Goal: Transaction & Acquisition: Purchase product/service

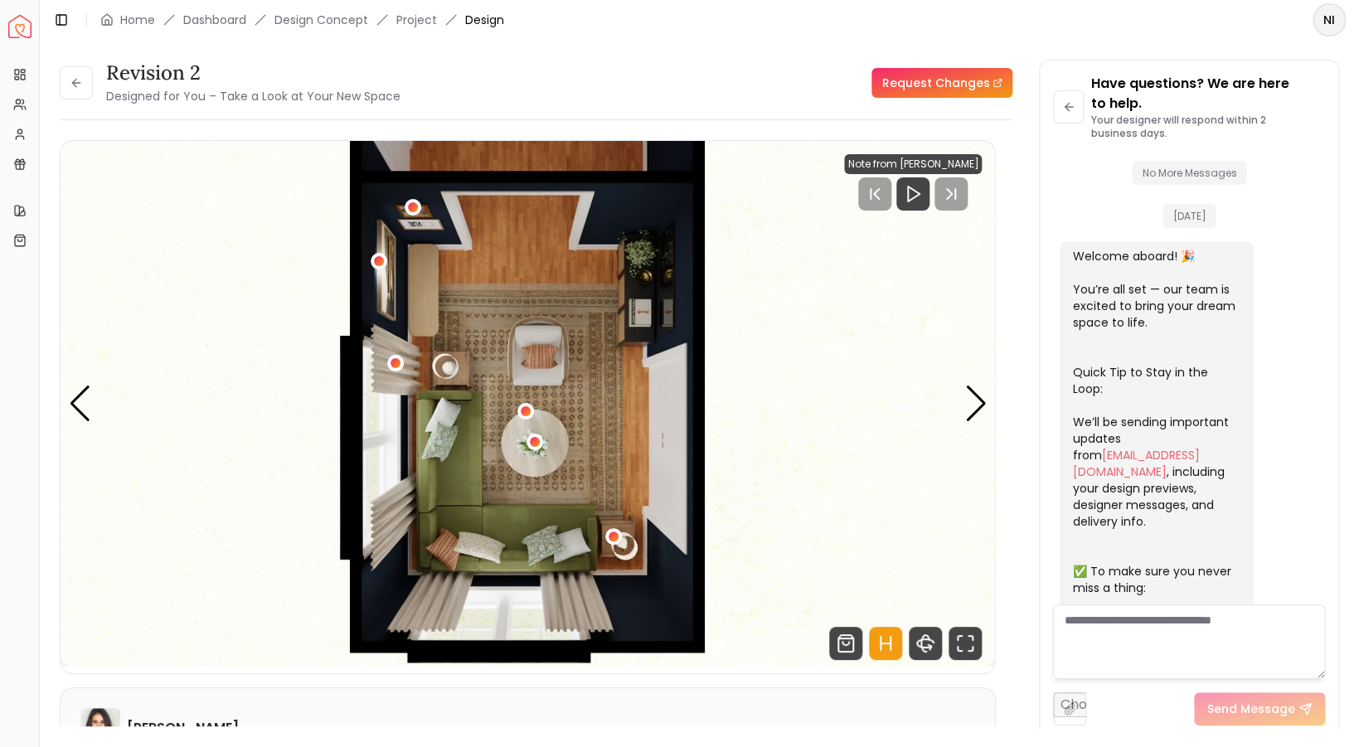
scroll to position [191, 0]
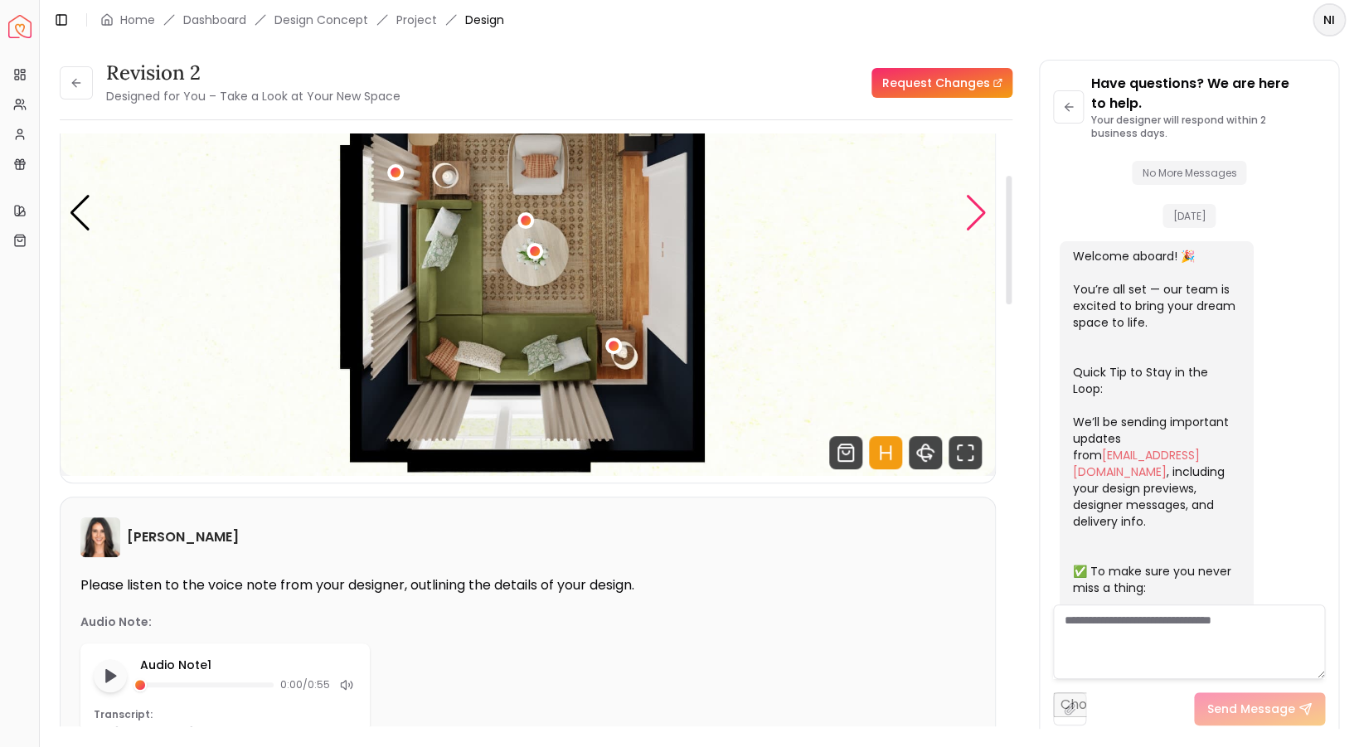
click at [975, 223] on div "Next slide" at bounding box center [975, 213] width 22 height 36
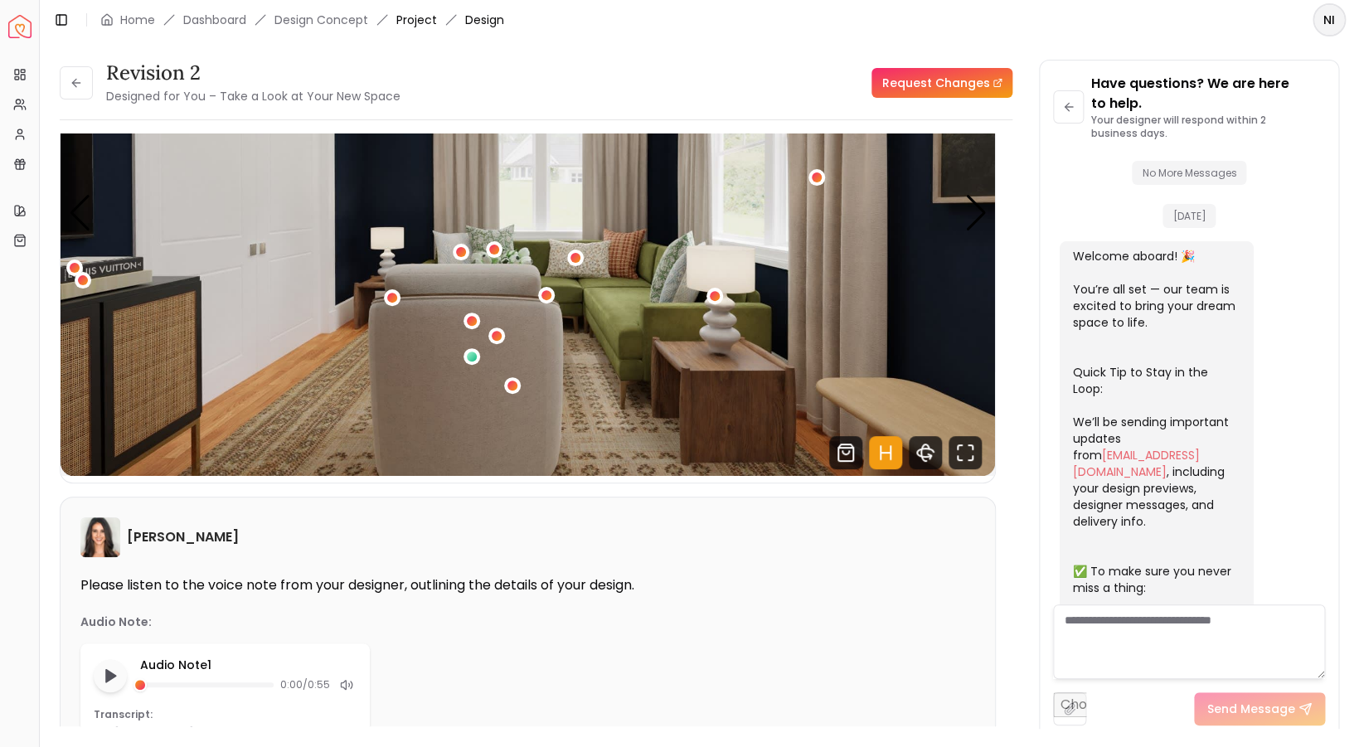
click at [417, 21] on link "Project" at bounding box center [416, 20] width 41 height 17
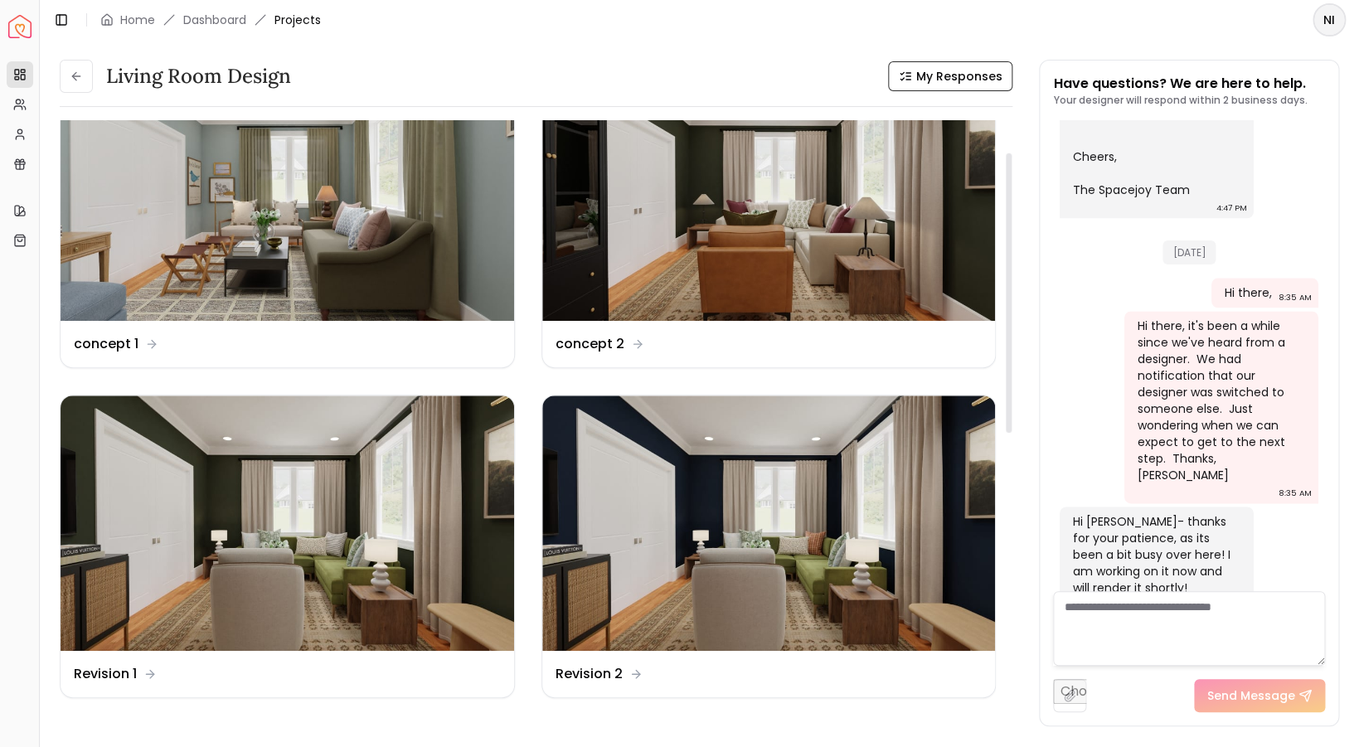
scroll to position [70, 0]
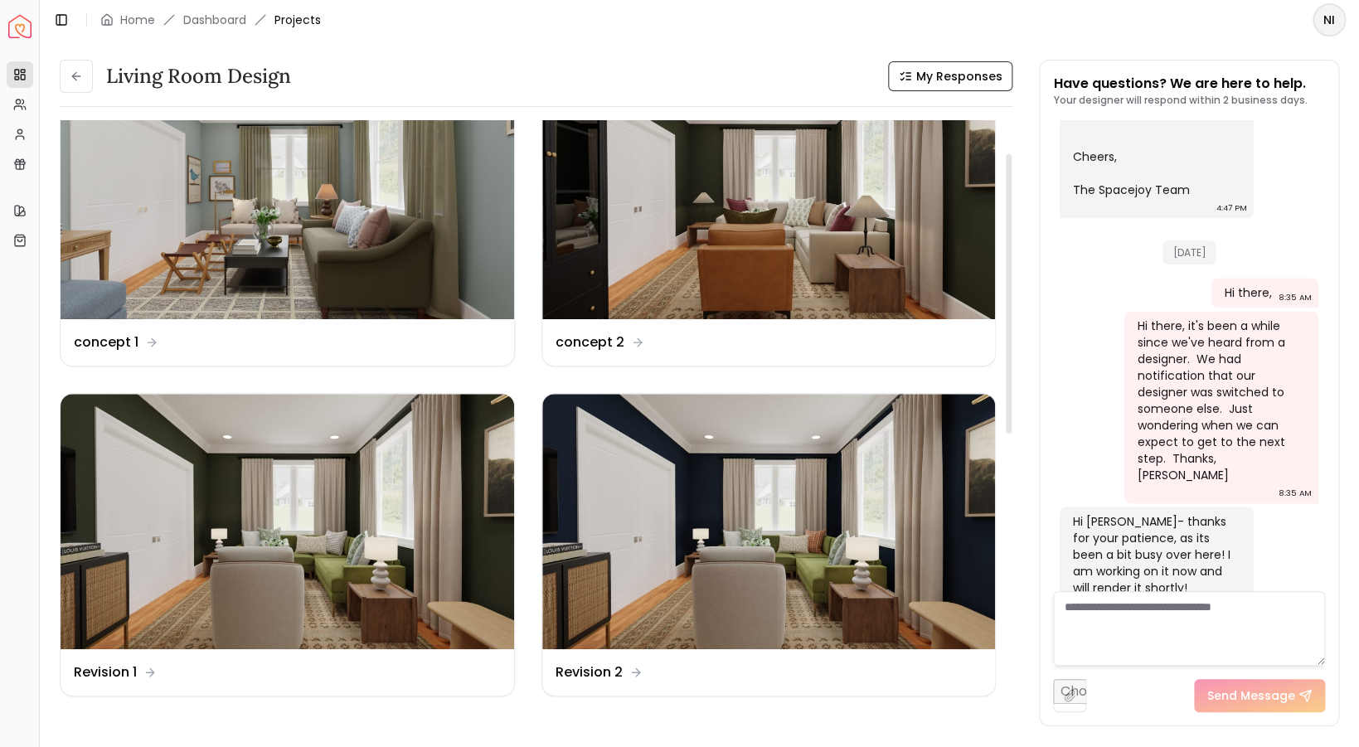
click at [610, 640] on img at bounding box center [769, 521] width 454 height 255
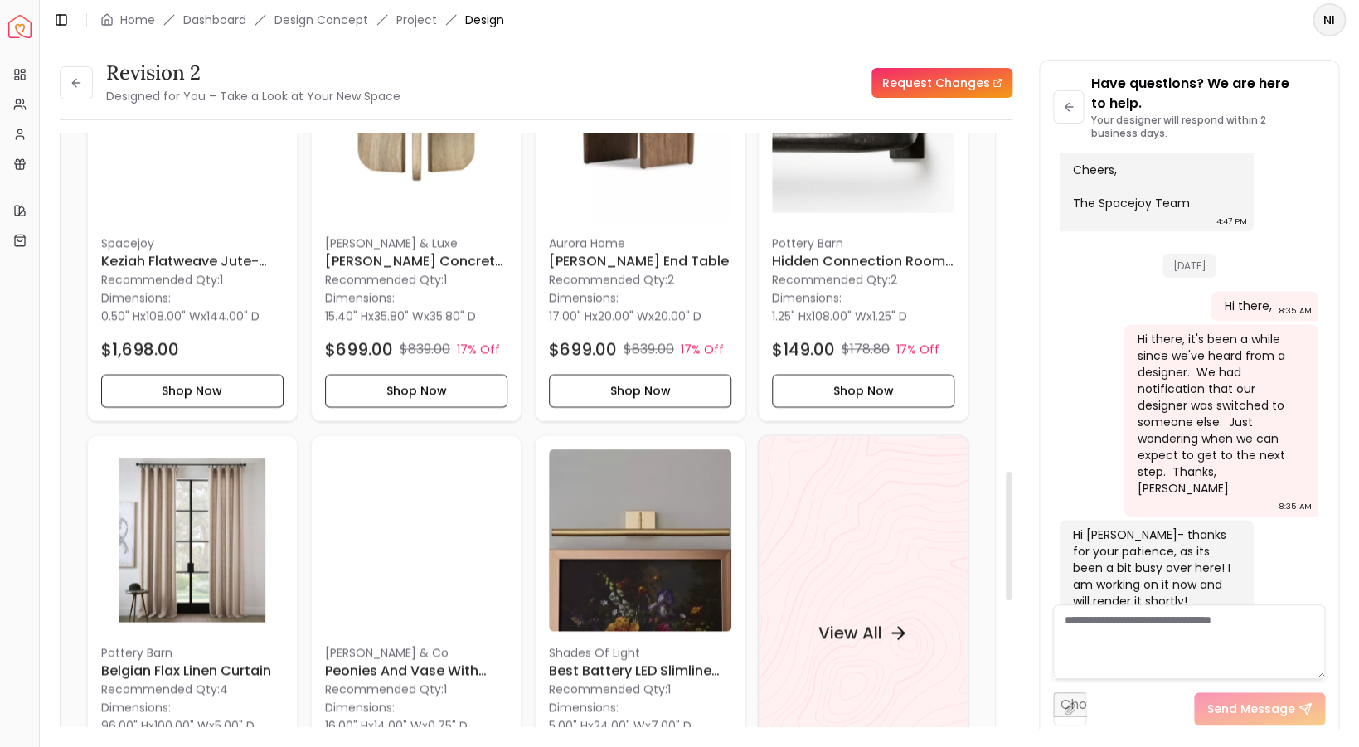
scroll to position [1559, 0]
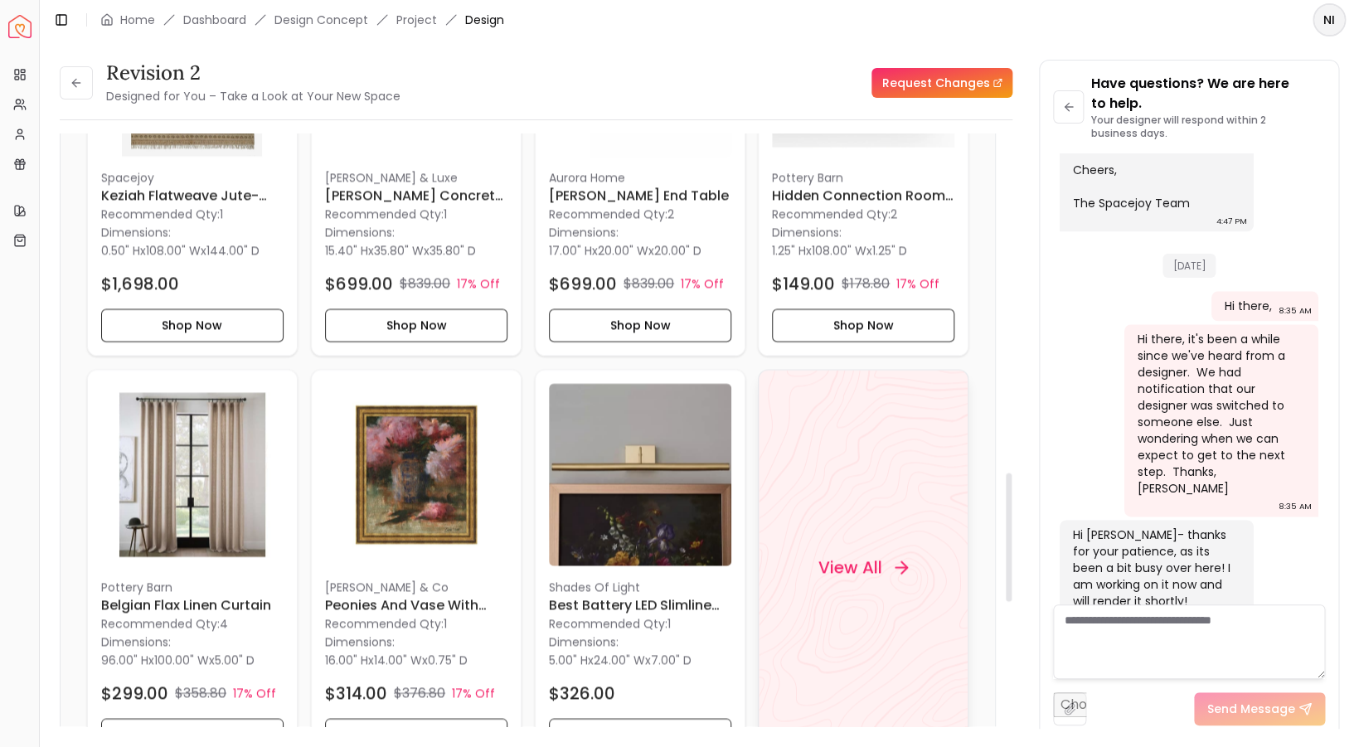
click at [845, 565] on h4 "View All" at bounding box center [850, 567] width 64 height 23
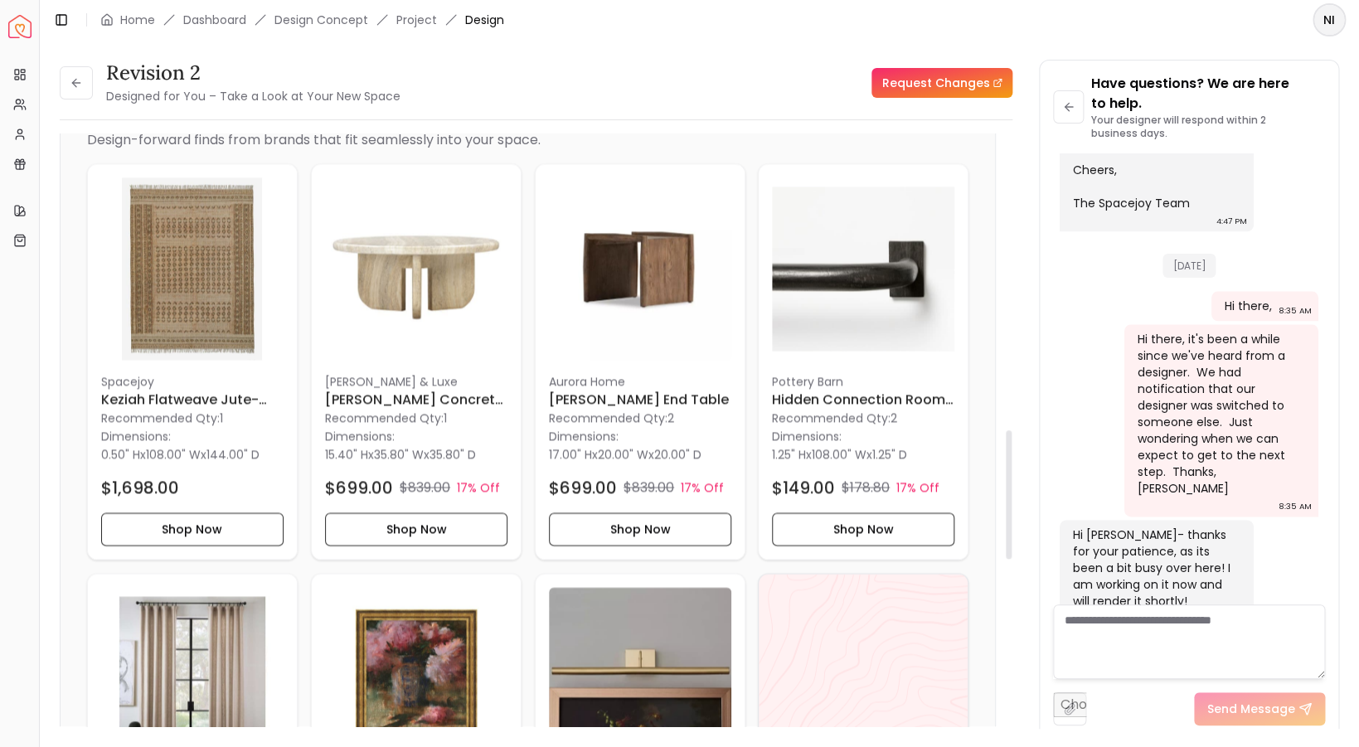
scroll to position [1332, 0]
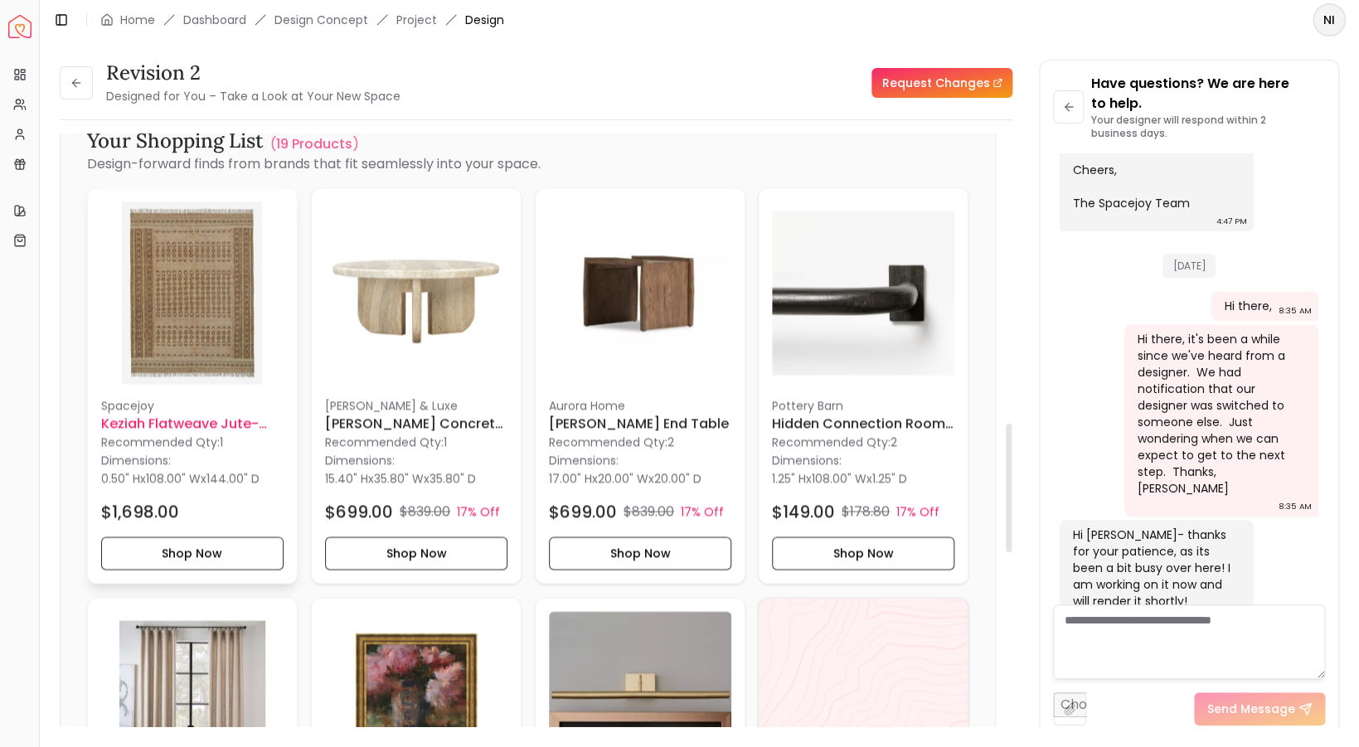
click at [212, 309] on img at bounding box center [192, 293] width 182 height 182
click at [175, 425] on h6 "Keziah Flatweave Jute-Blend Rug" at bounding box center [192, 424] width 182 height 20
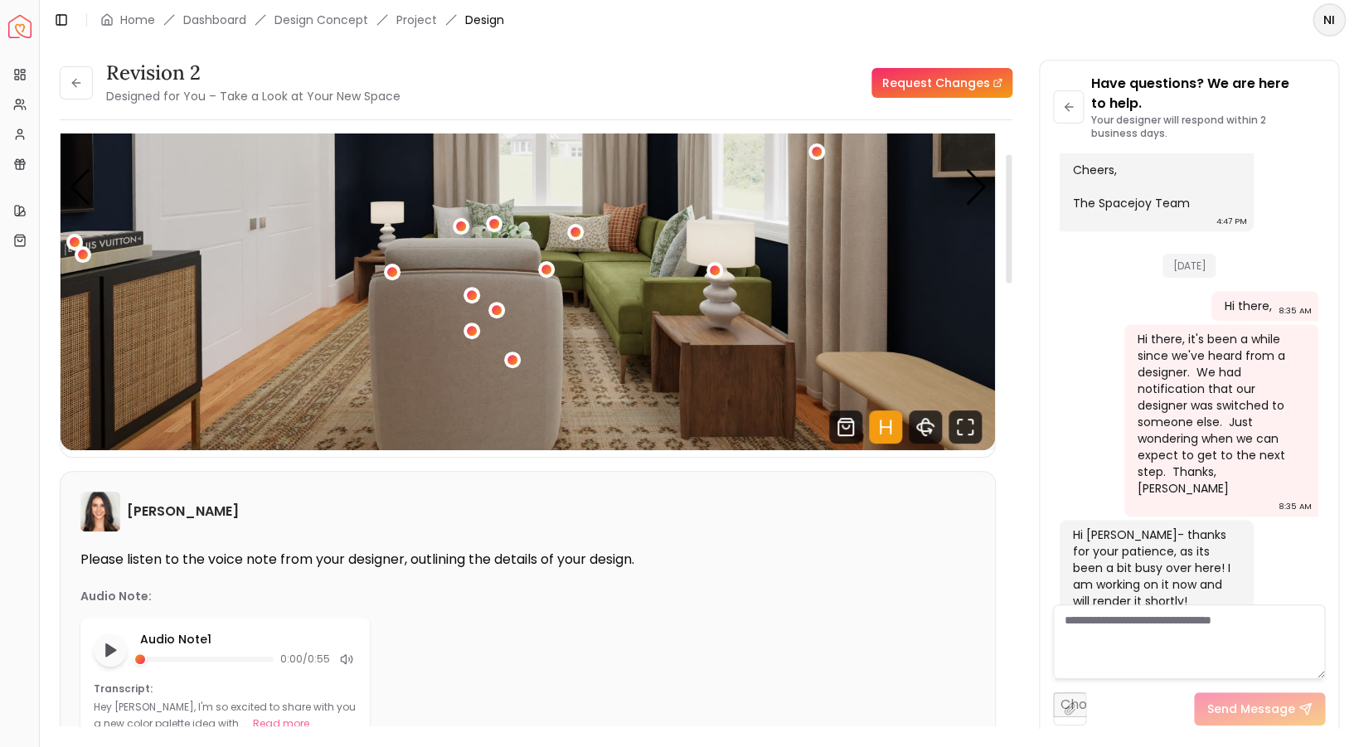
scroll to position [0, 0]
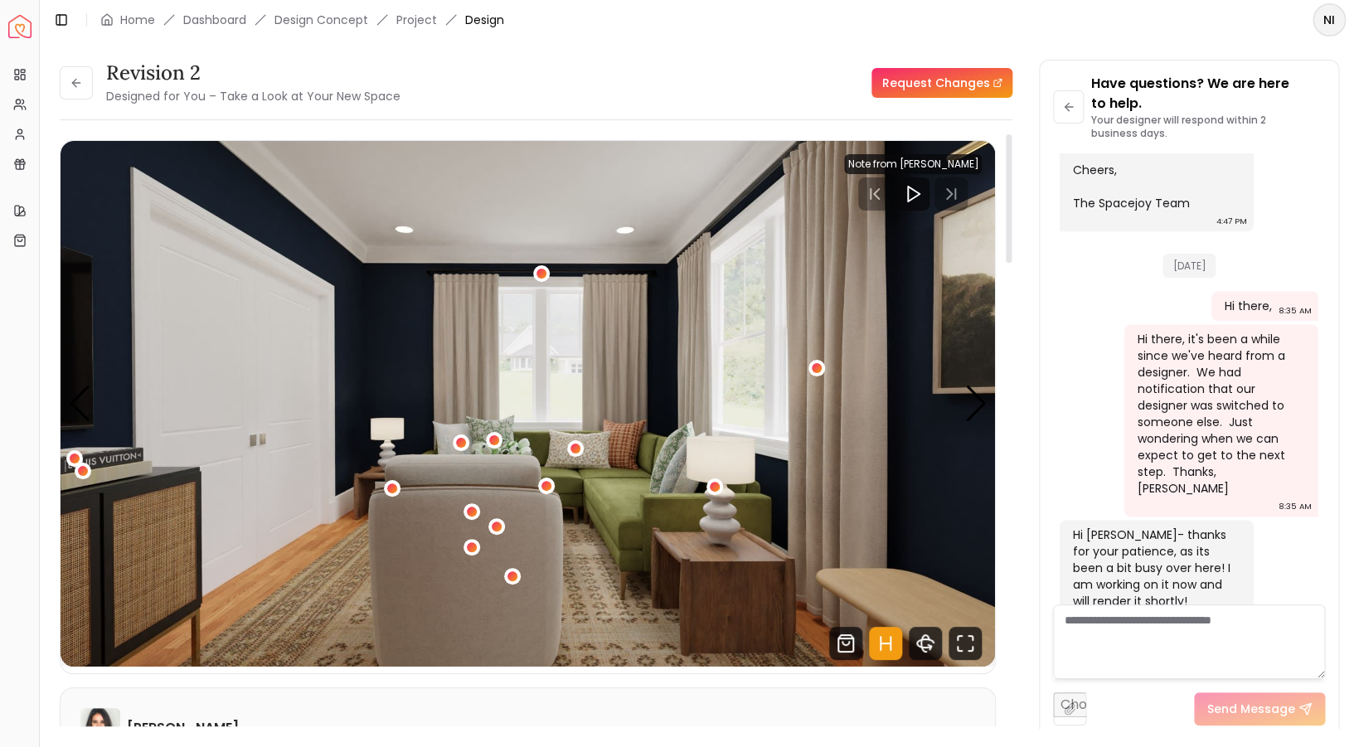
click at [612, 492] on img "1 / 4" at bounding box center [528, 404] width 935 height 526
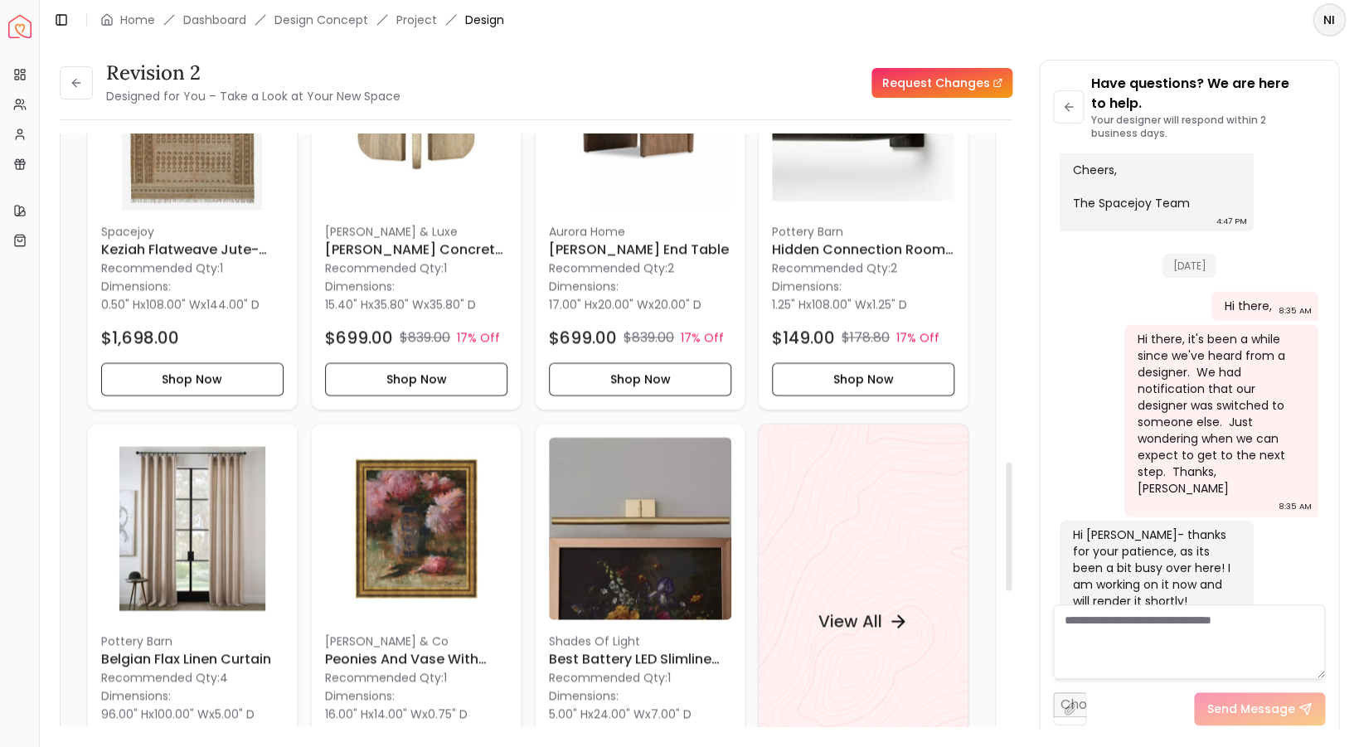
scroll to position [1508, 0]
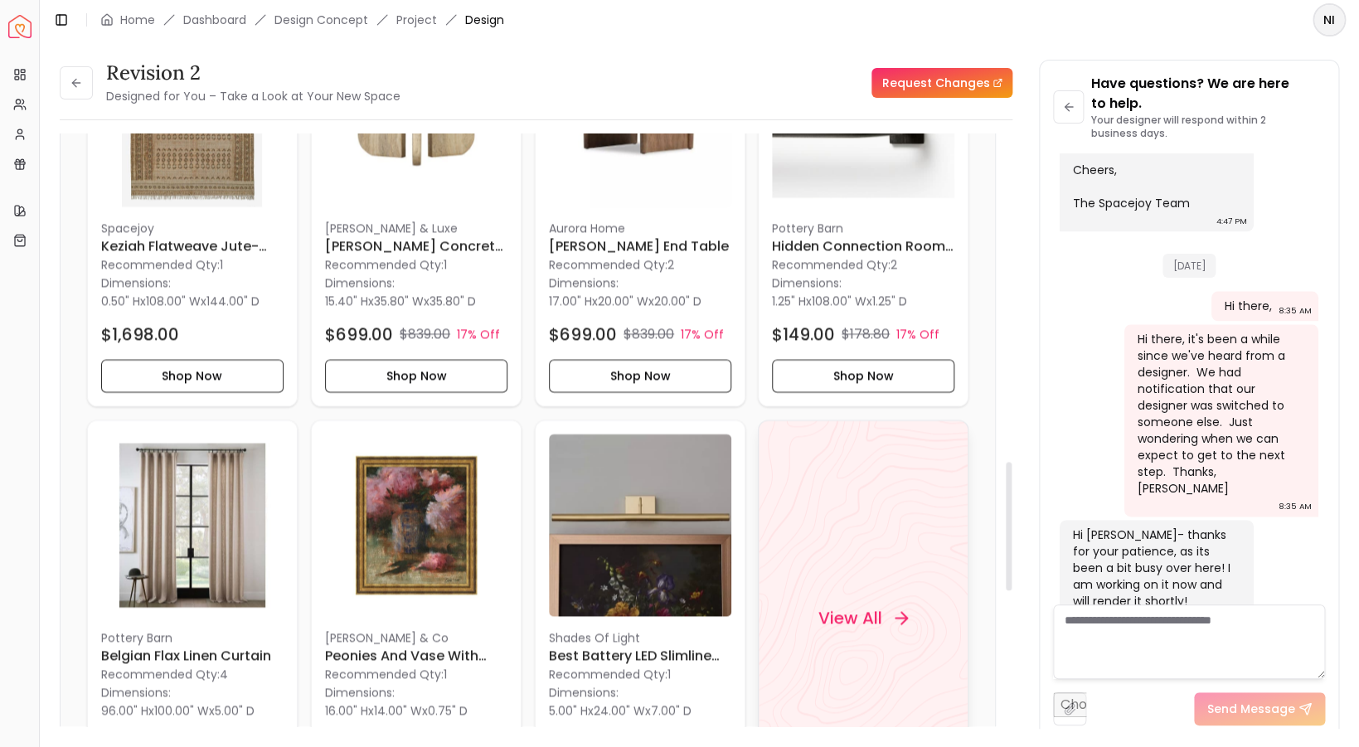
click at [877, 628] on h4 "View All" at bounding box center [850, 618] width 64 height 23
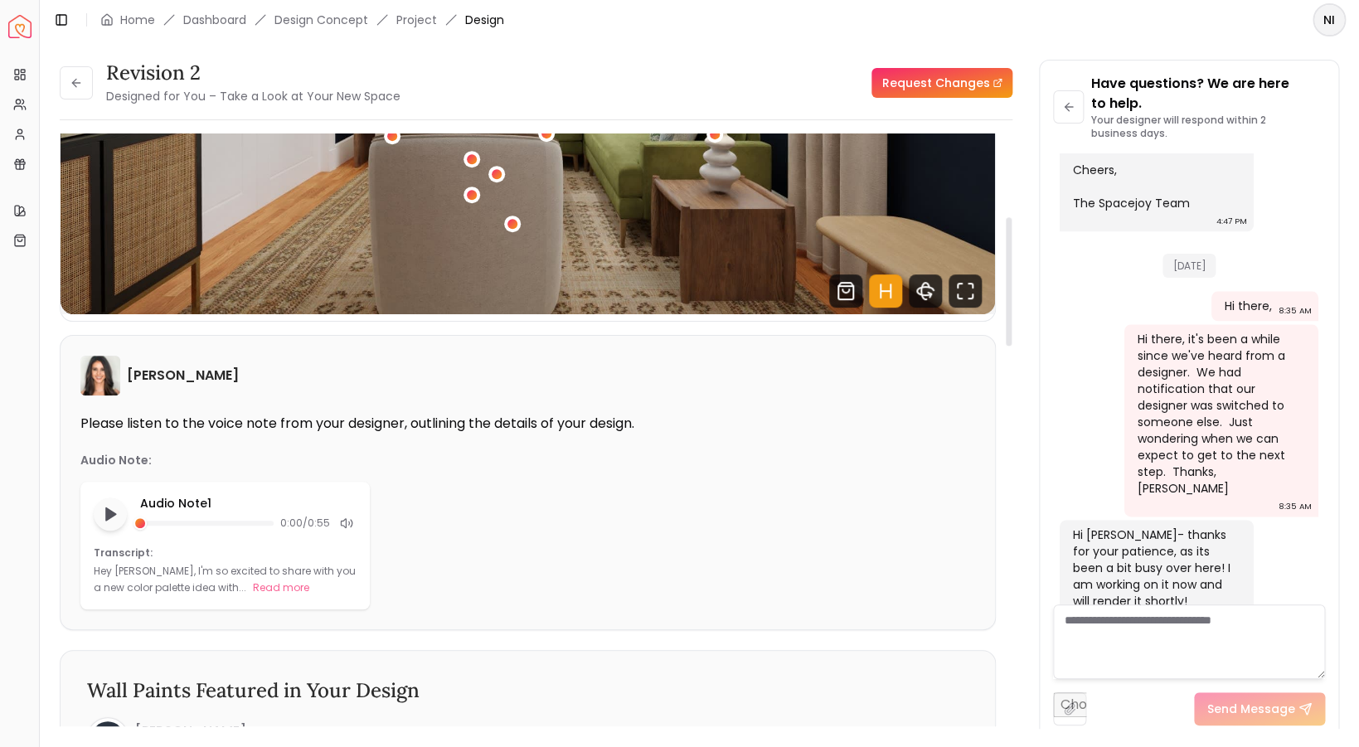
scroll to position [0, 0]
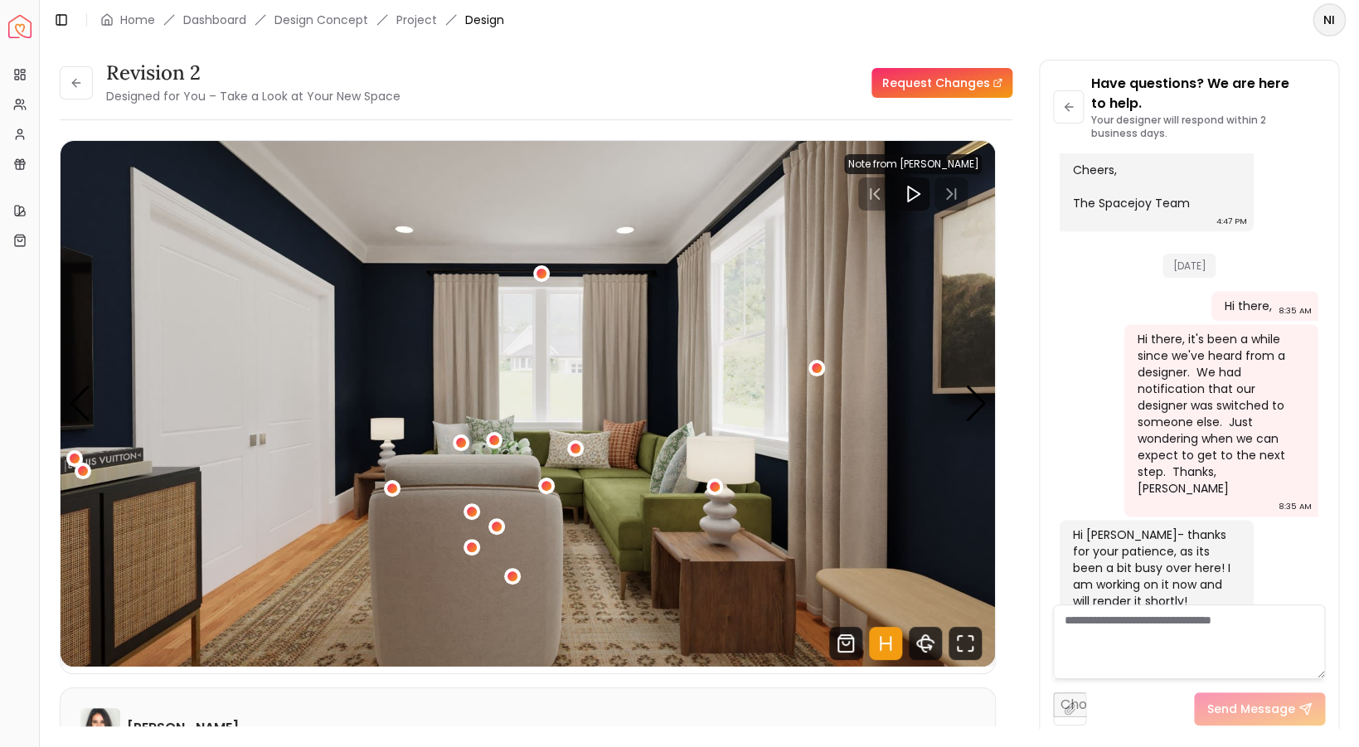
click at [302, 26] on li "Design Concept" at bounding box center [321, 20] width 94 height 17
click at [421, 24] on link "Project" at bounding box center [416, 20] width 41 height 17
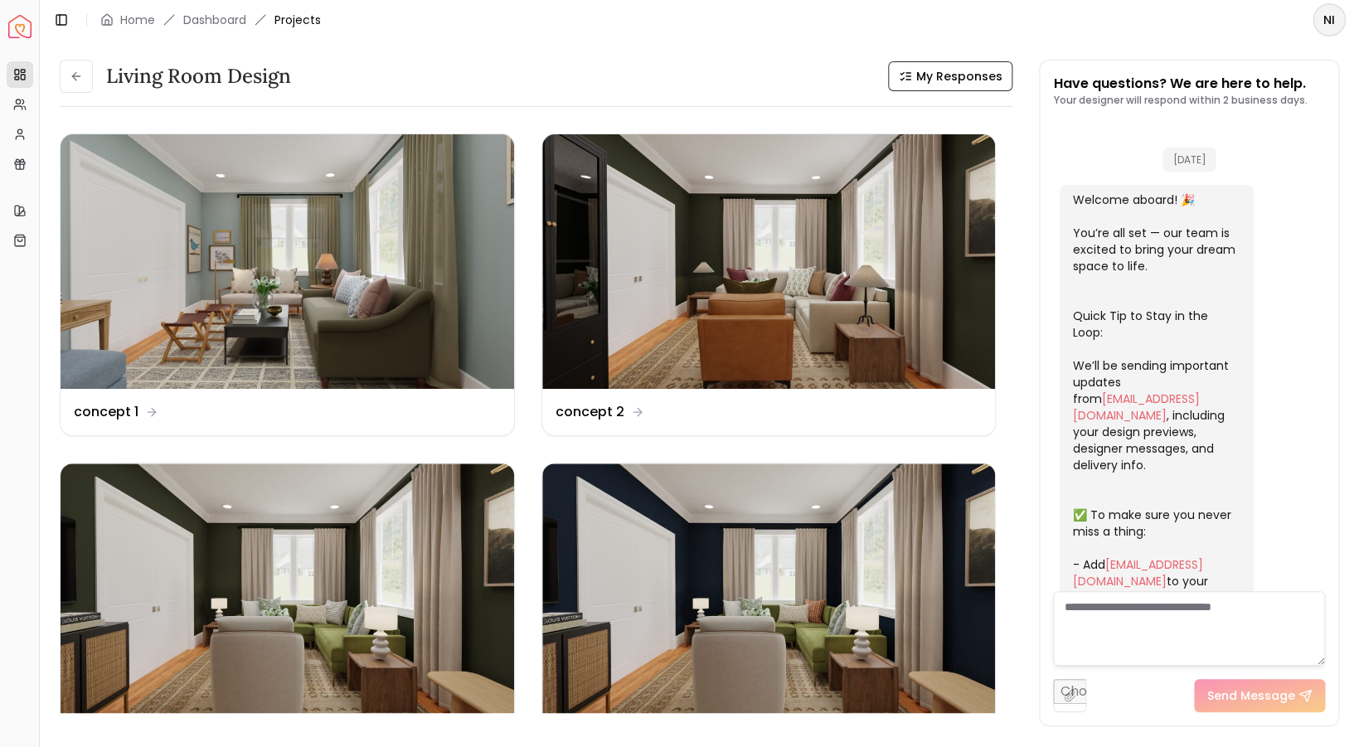
scroll to position [806, 0]
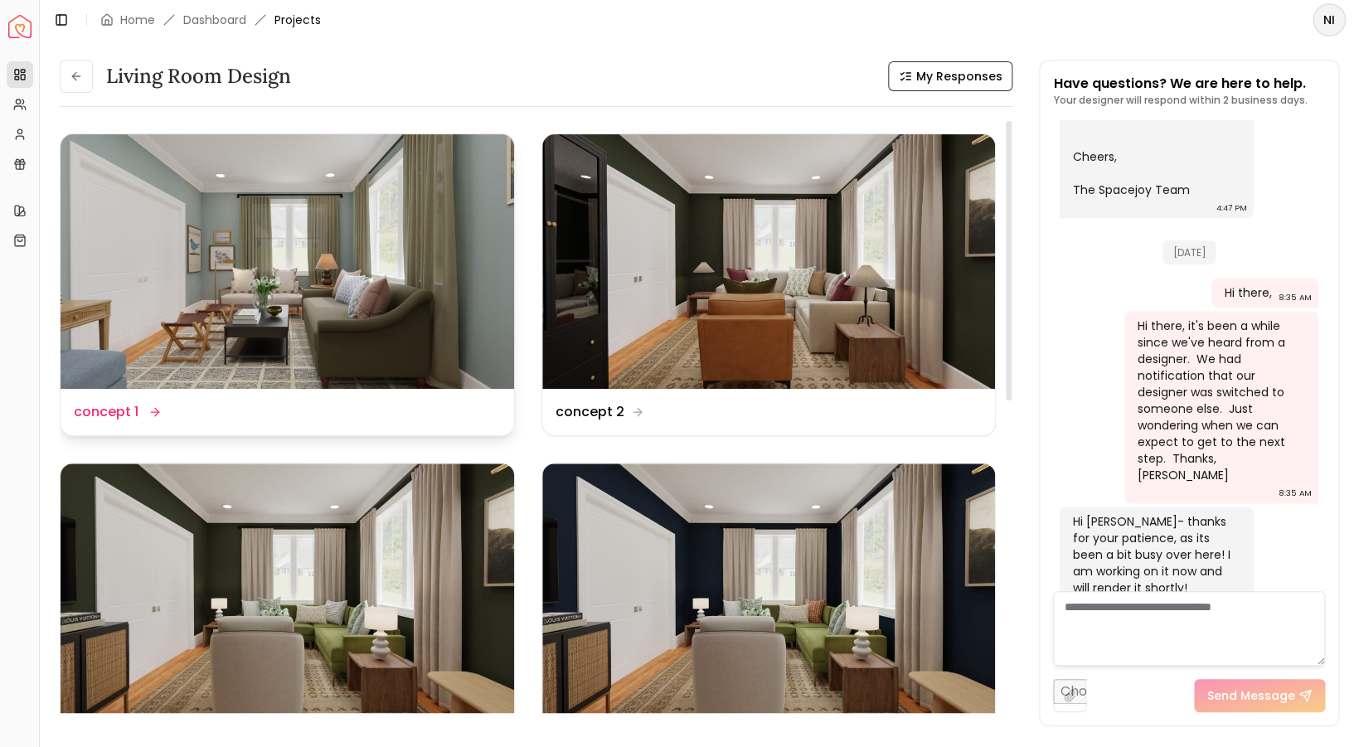
click at [429, 296] on img at bounding box center [288, 261] width 454 height 255
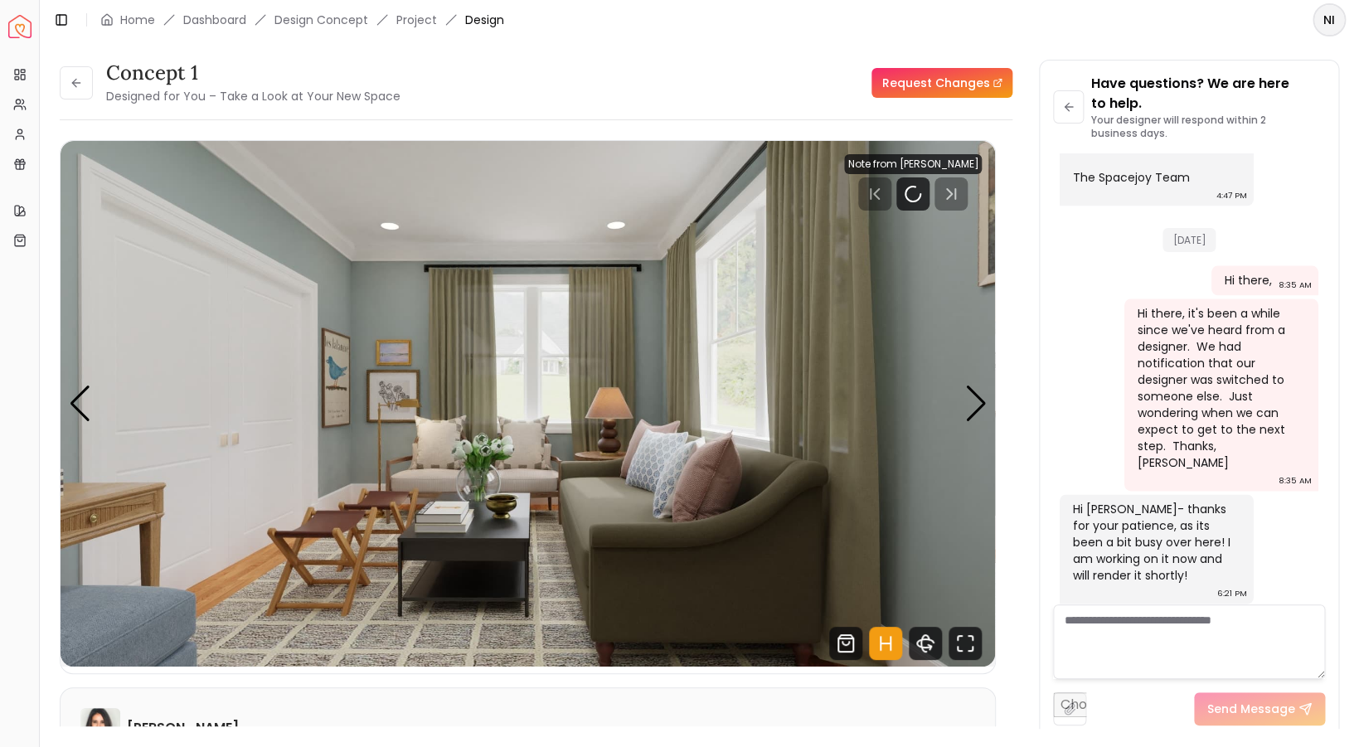
scroll to position [826, 0]
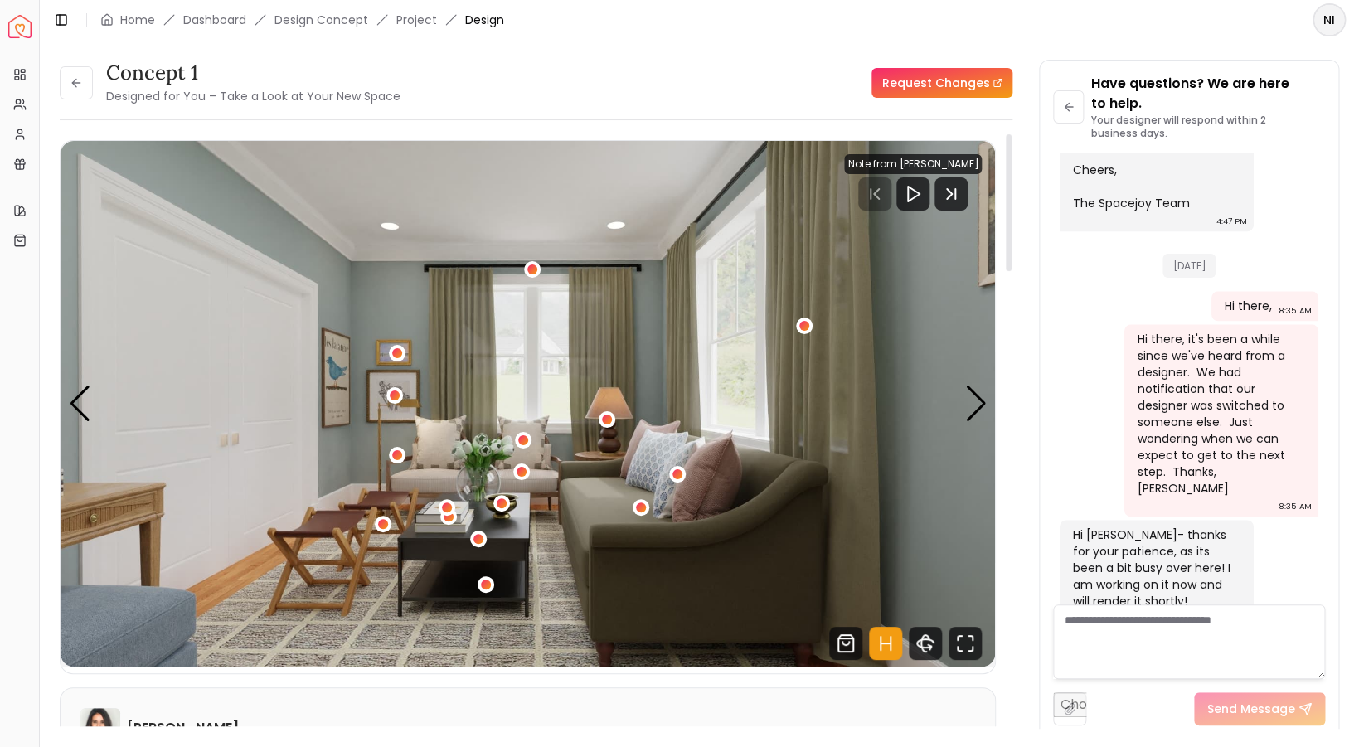
click at [603, 432] on img "1 / 4" at bounding box center [528, 404] width 935 height 526
click at [615, 410] on img "1 / 4" at bounding box center [528, 404] width 935 height 526
click at [428, 21] on link "Project" at bounding box center [416, 20] width 41 height 17
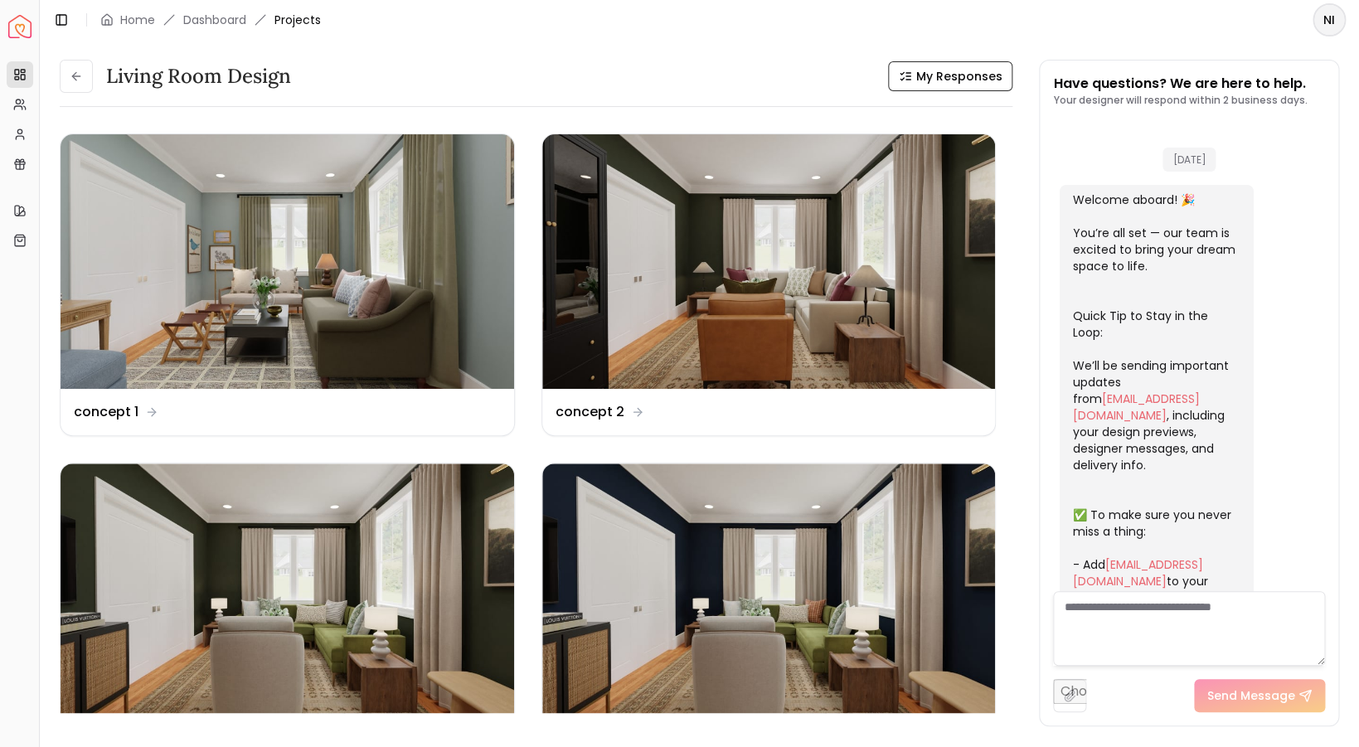
scroll to position [806, 0]
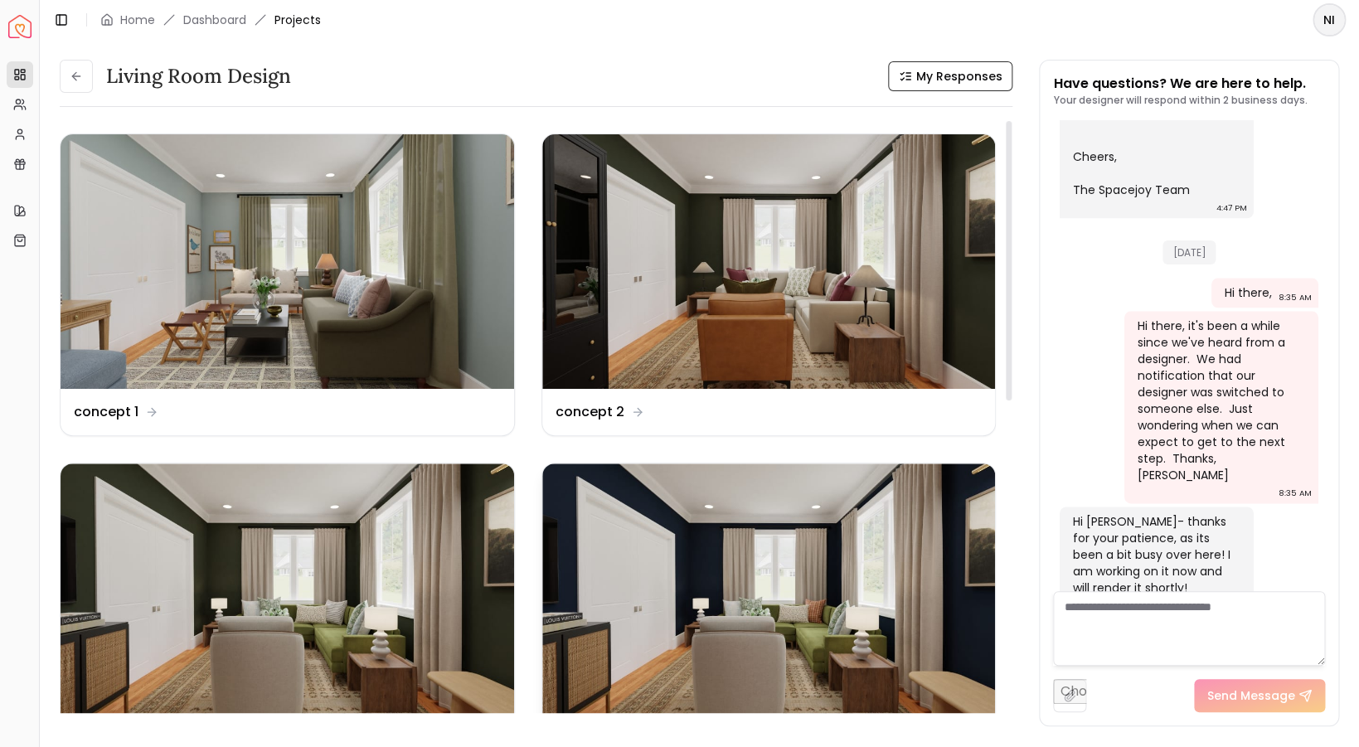
click at [728, 609] on img at bounding box center [769, 591] width 454 height 255
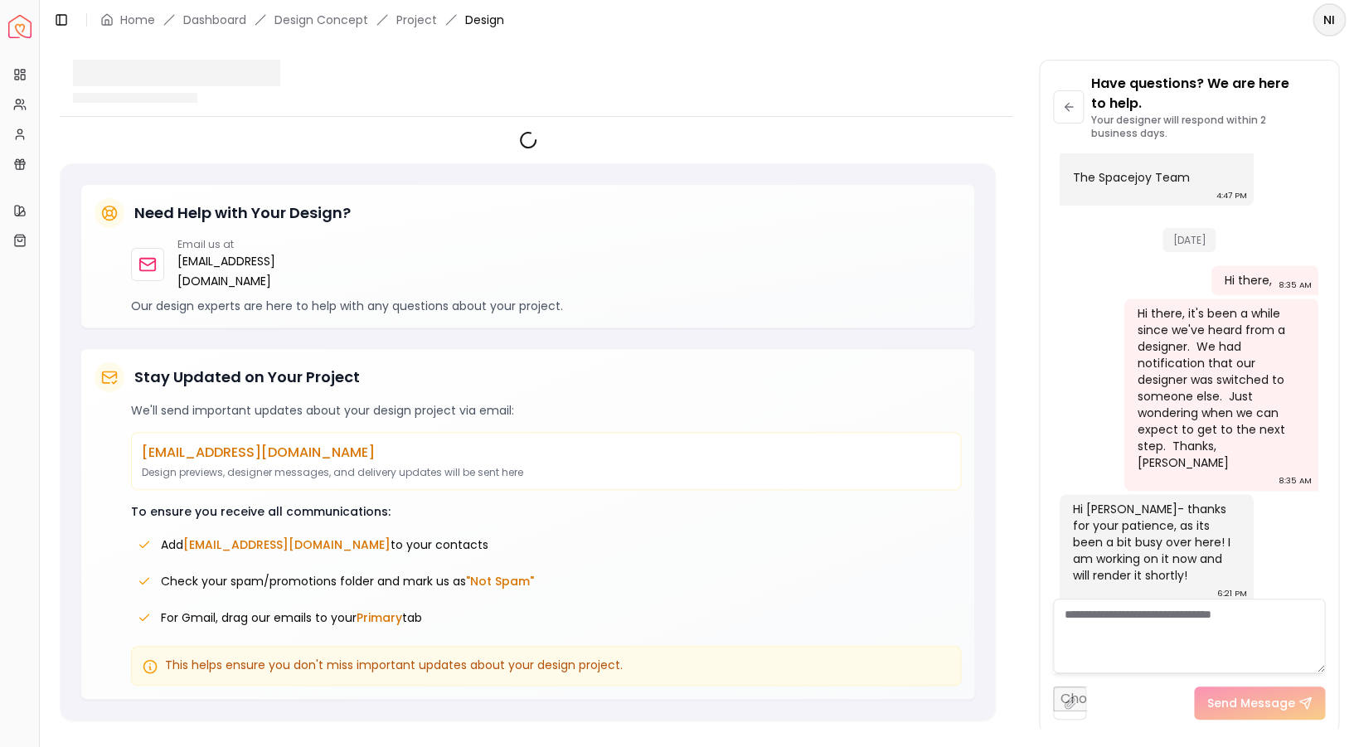
scroll to position [826, 0]
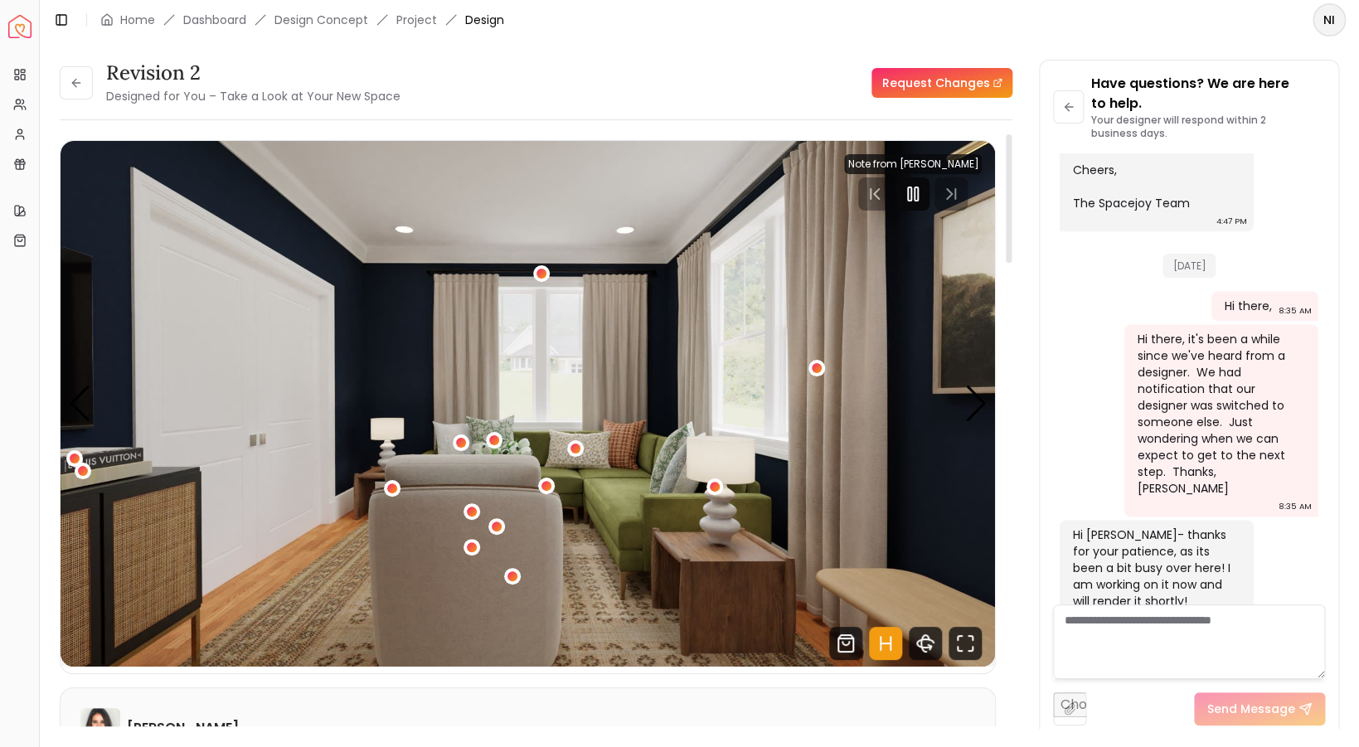
click at [923, 201] on icon "Pause" at bounding box center [913, 194] width 20 height 20
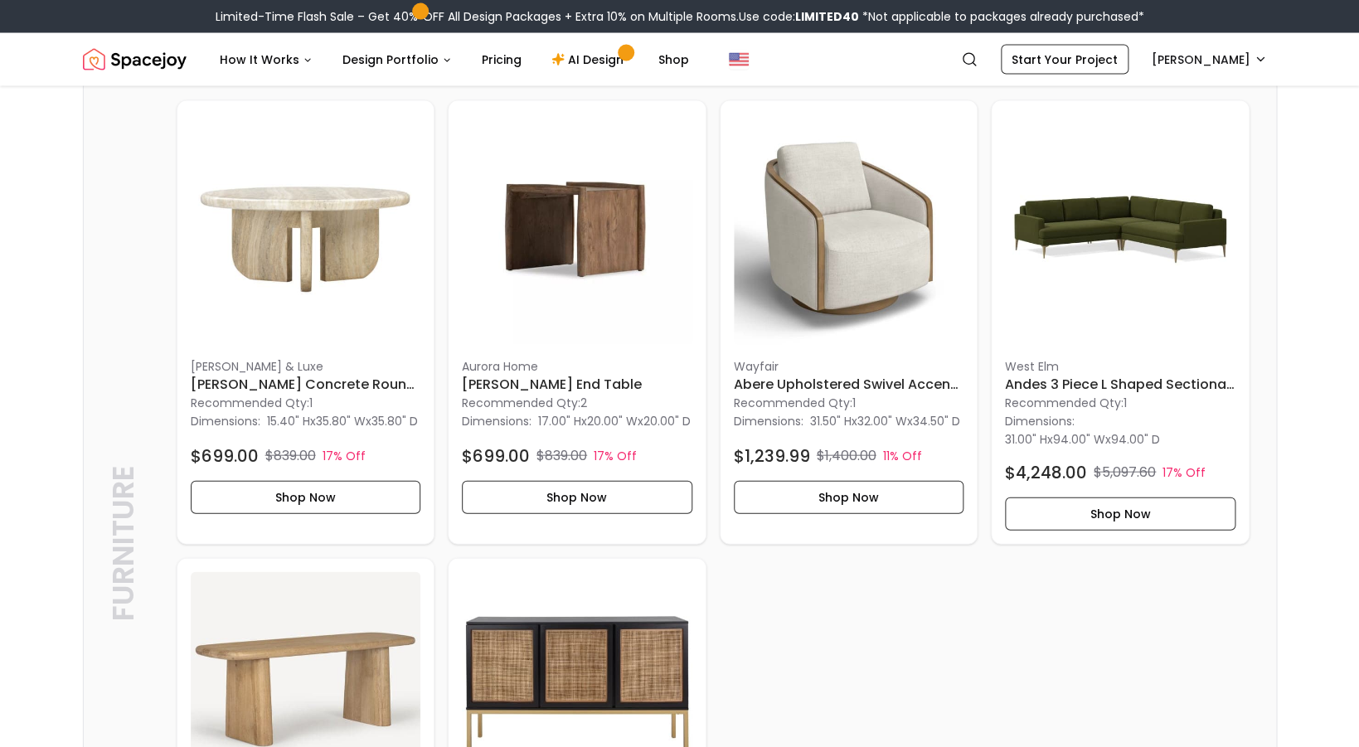
scroll to position [1319, 0]
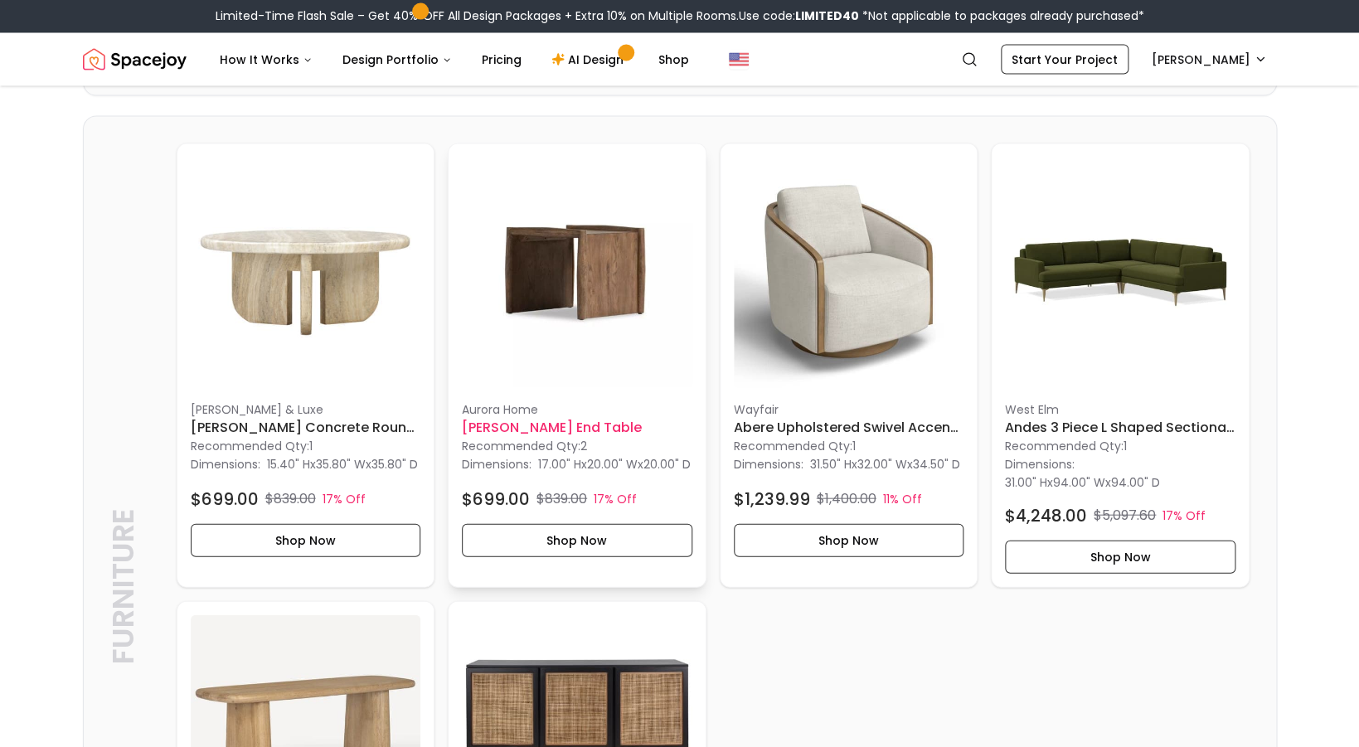
click at [600, 327] on img at bounding box center [577, 273] width 231 height 231
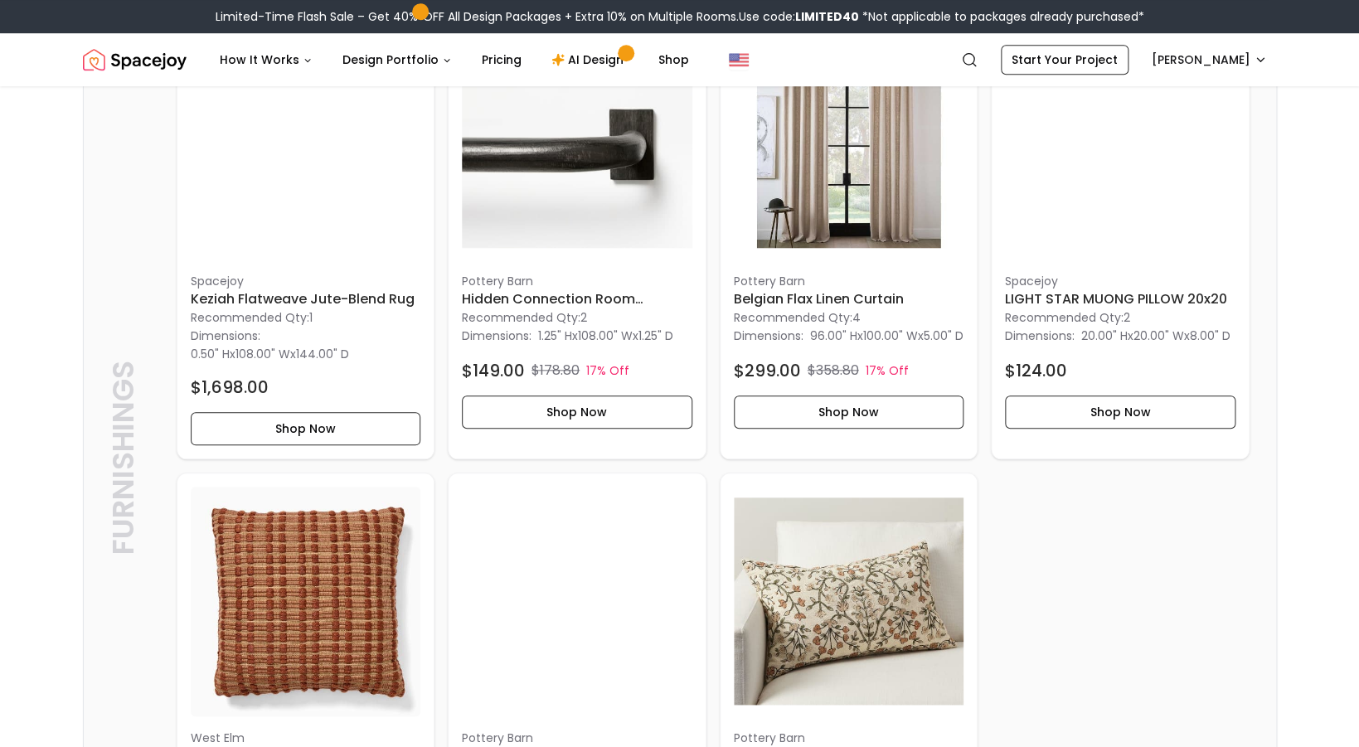
scroll to position [0, 0]
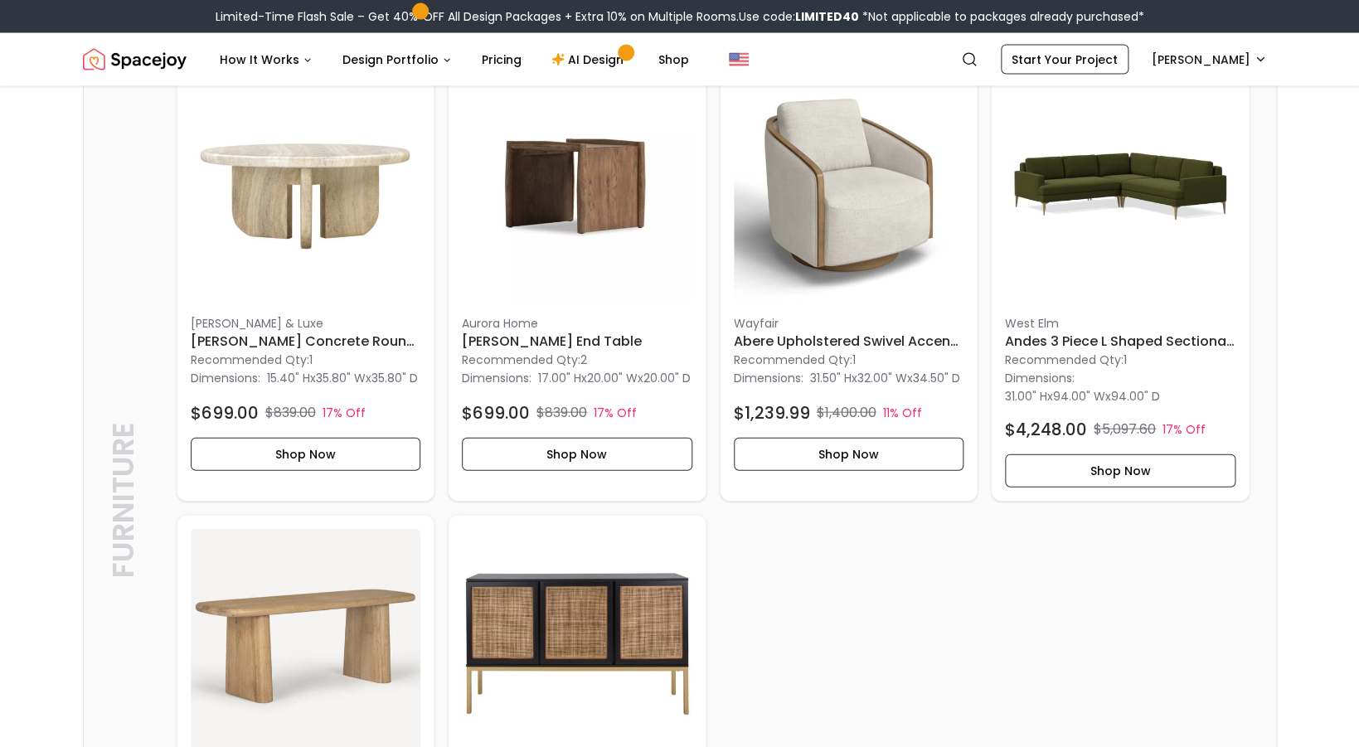
scroll to position [1397, 0]
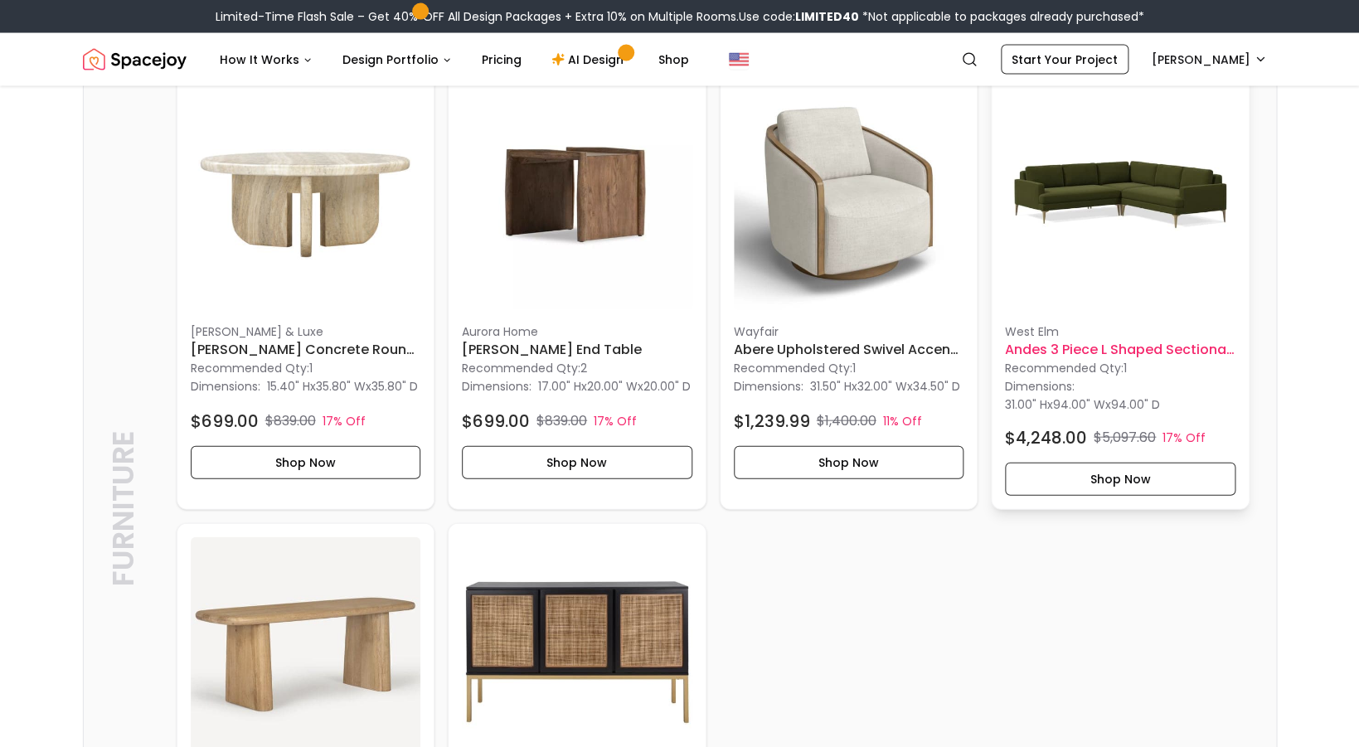
click at [1100, 360] on h6 "Andes 3 Piece L Shaped Sectional 94"" at bounding box center [1120, 350] width 231 height 20
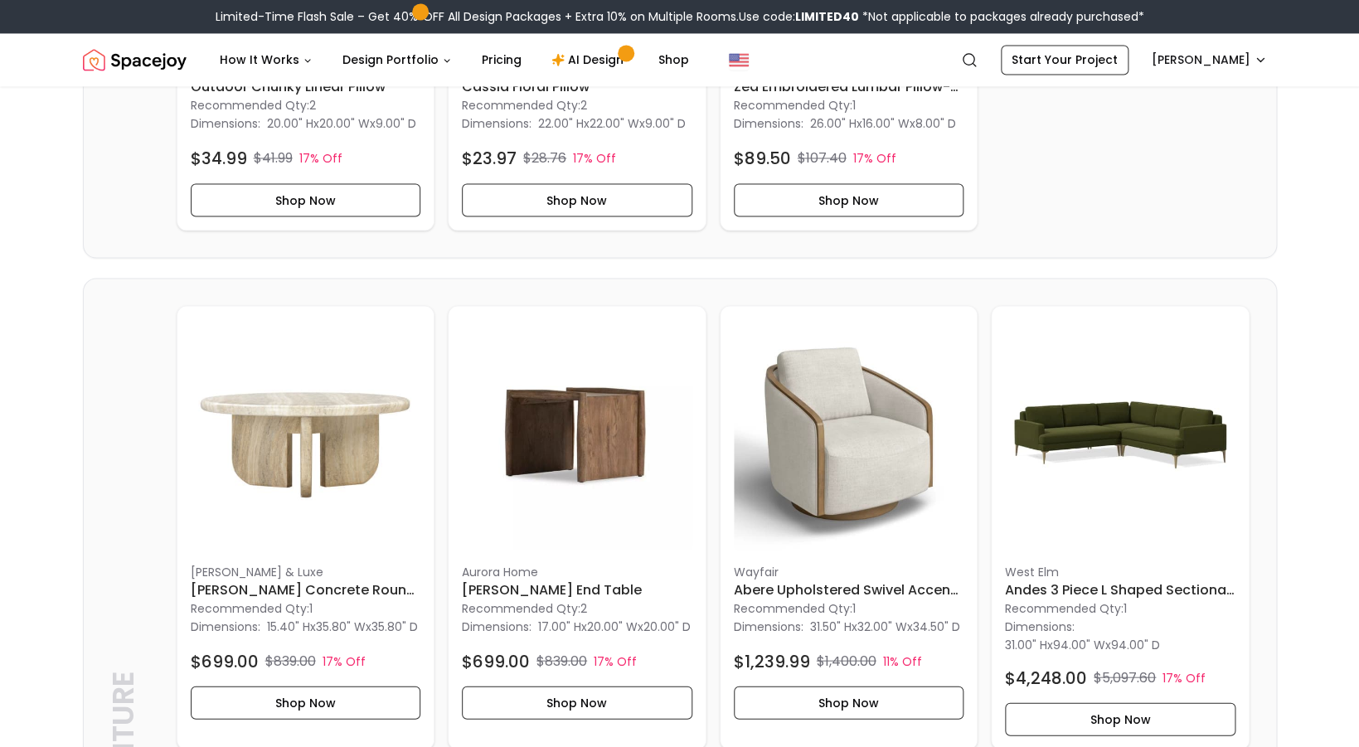
scroll to position [1162, 0]
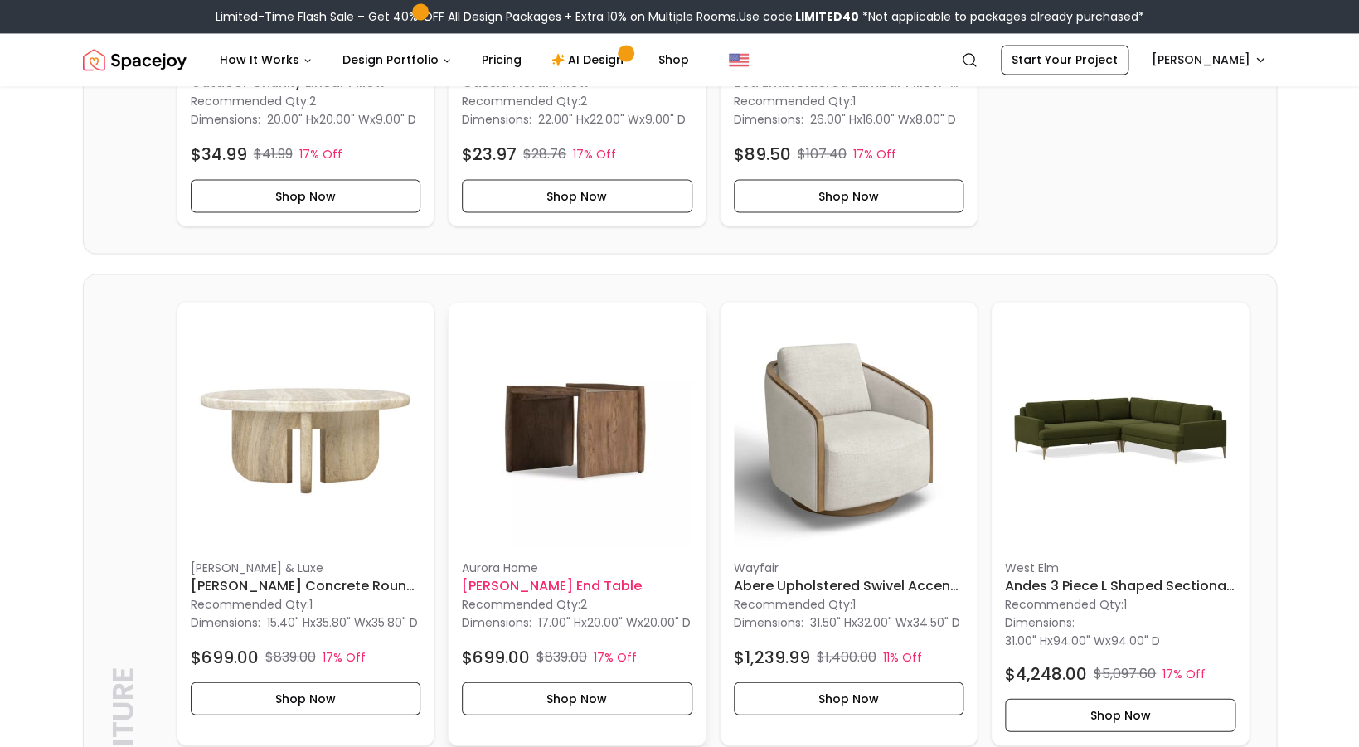
click at [539, 492] on img at bounding box center [577, 430] width 231 height 231
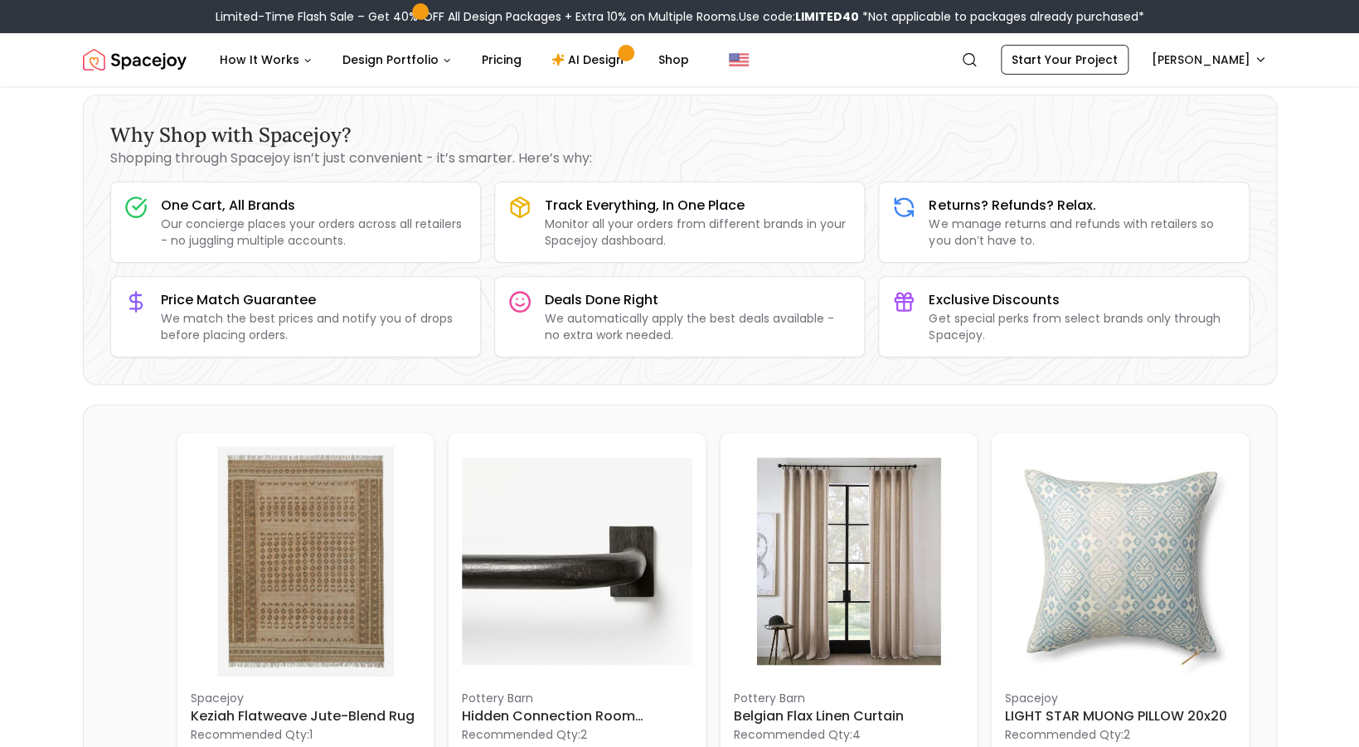
scroll to position [0, 0]
